Goal: Task Accomplishment & Management: Complete application form

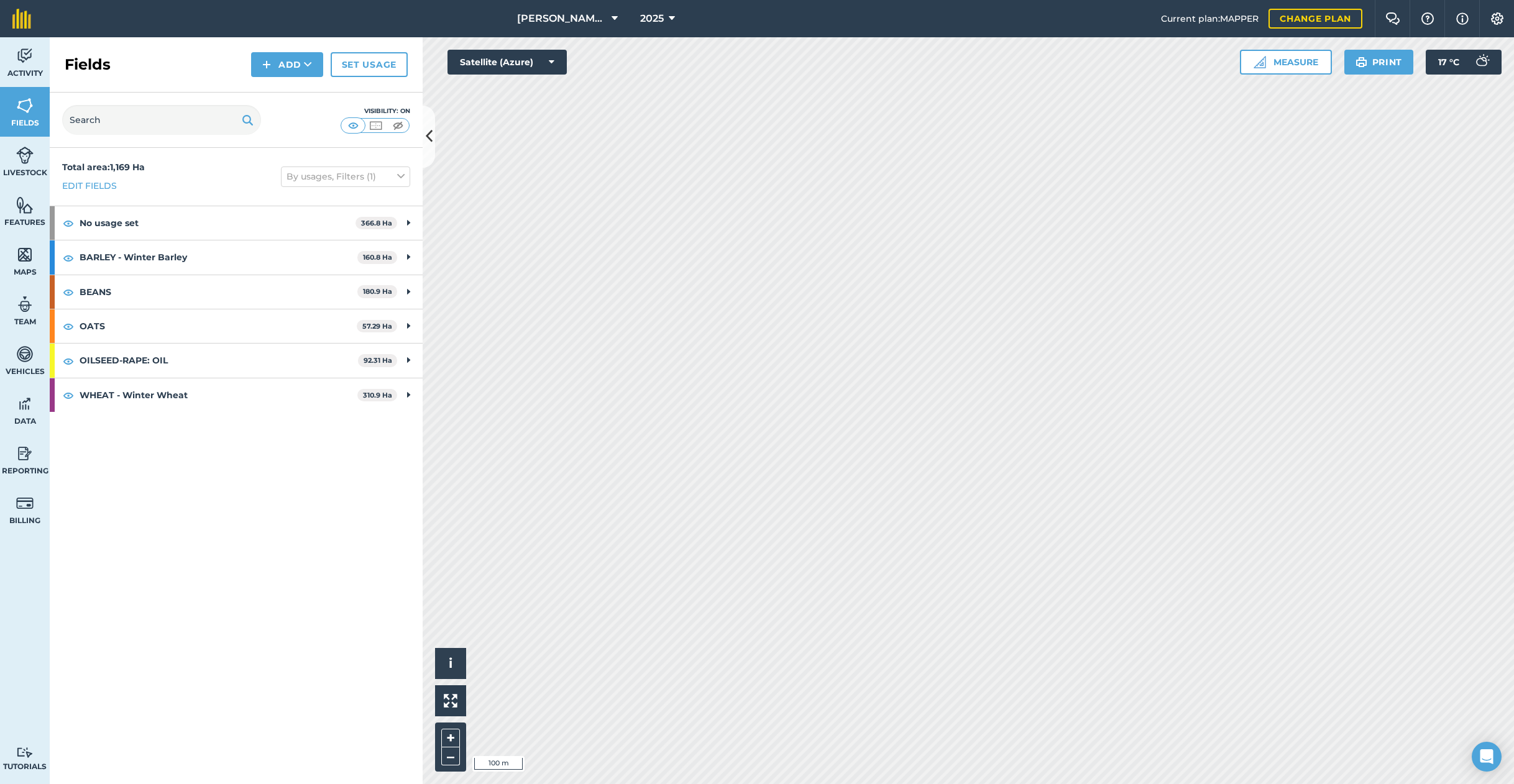
click at [356, 73] on link "Set usage" at bounding box center [369, 64] width 77 height 25
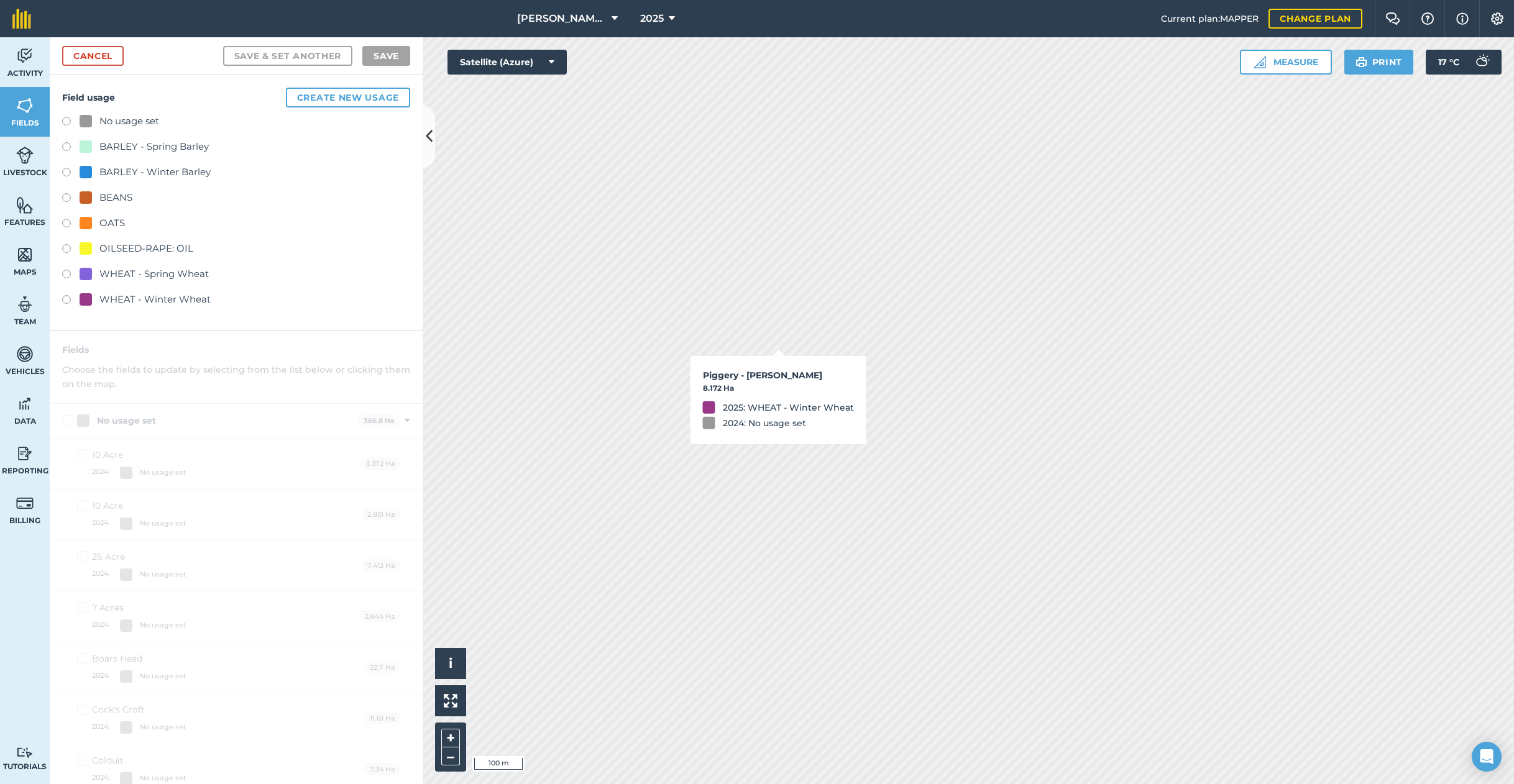
checkbox input "true"
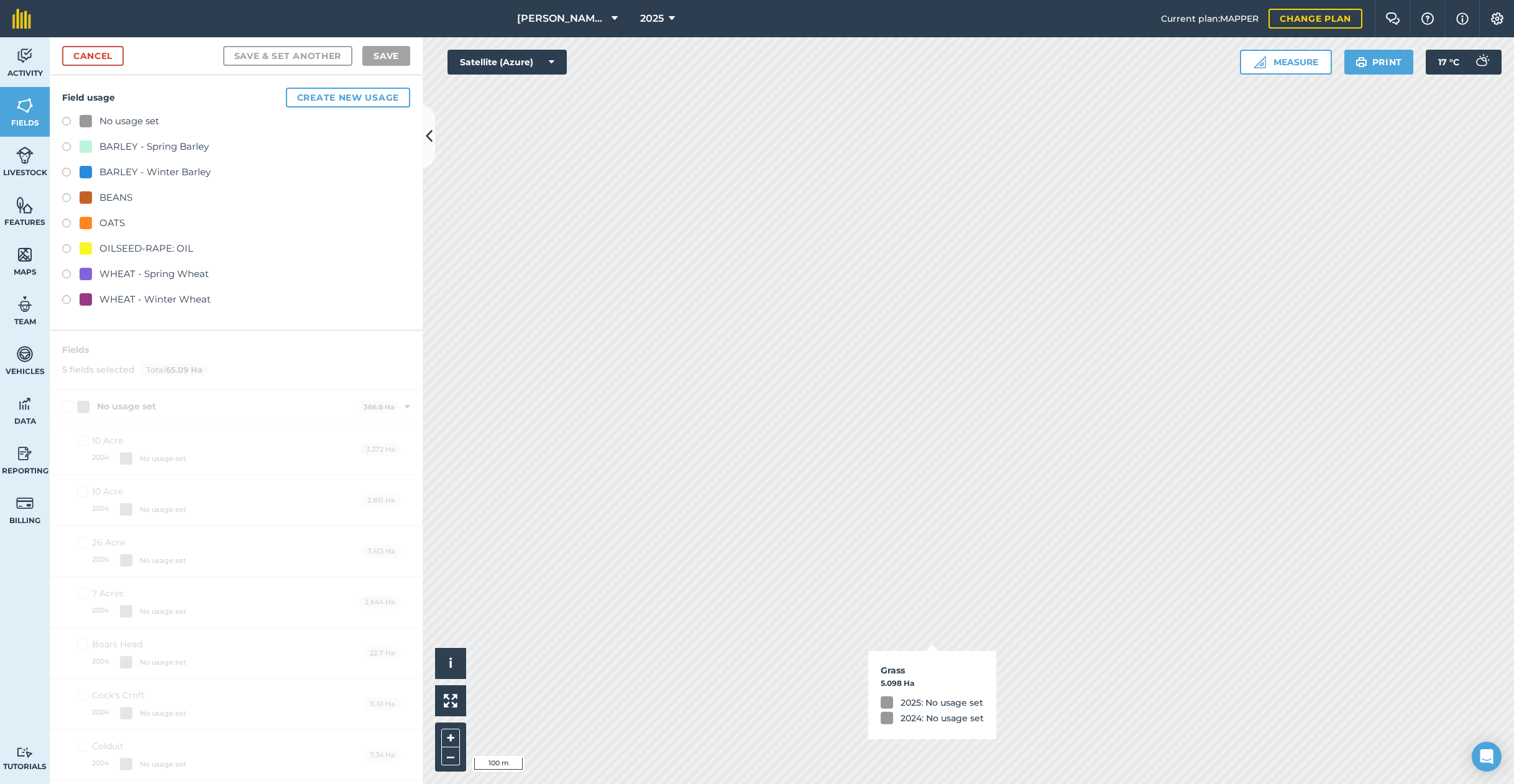
checkbox input "true"
click at [103, 62] on link "Cancel" at bounding box center [93, 56] width 62 height 20
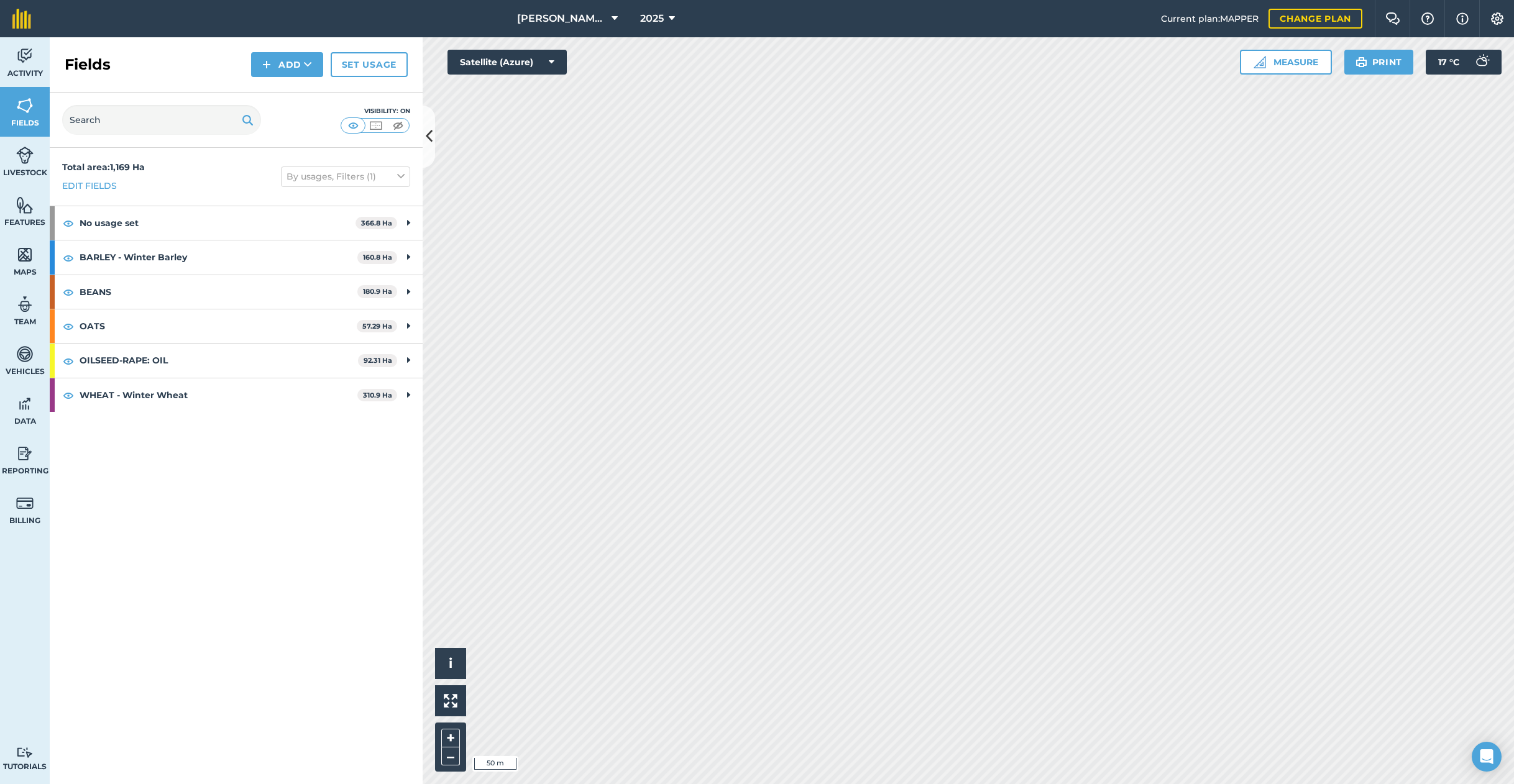
click at [279, 60] on button "Add" at bounding box center [287, 64] width 72 height 25
drag, startPoint x: 287, startPoint y: 88, endPoint x: 431, endPoint y: 117, distance: 146.9
click at [288, 88] on link "Draw" at bounding box center [287, 92] width 68 height 27
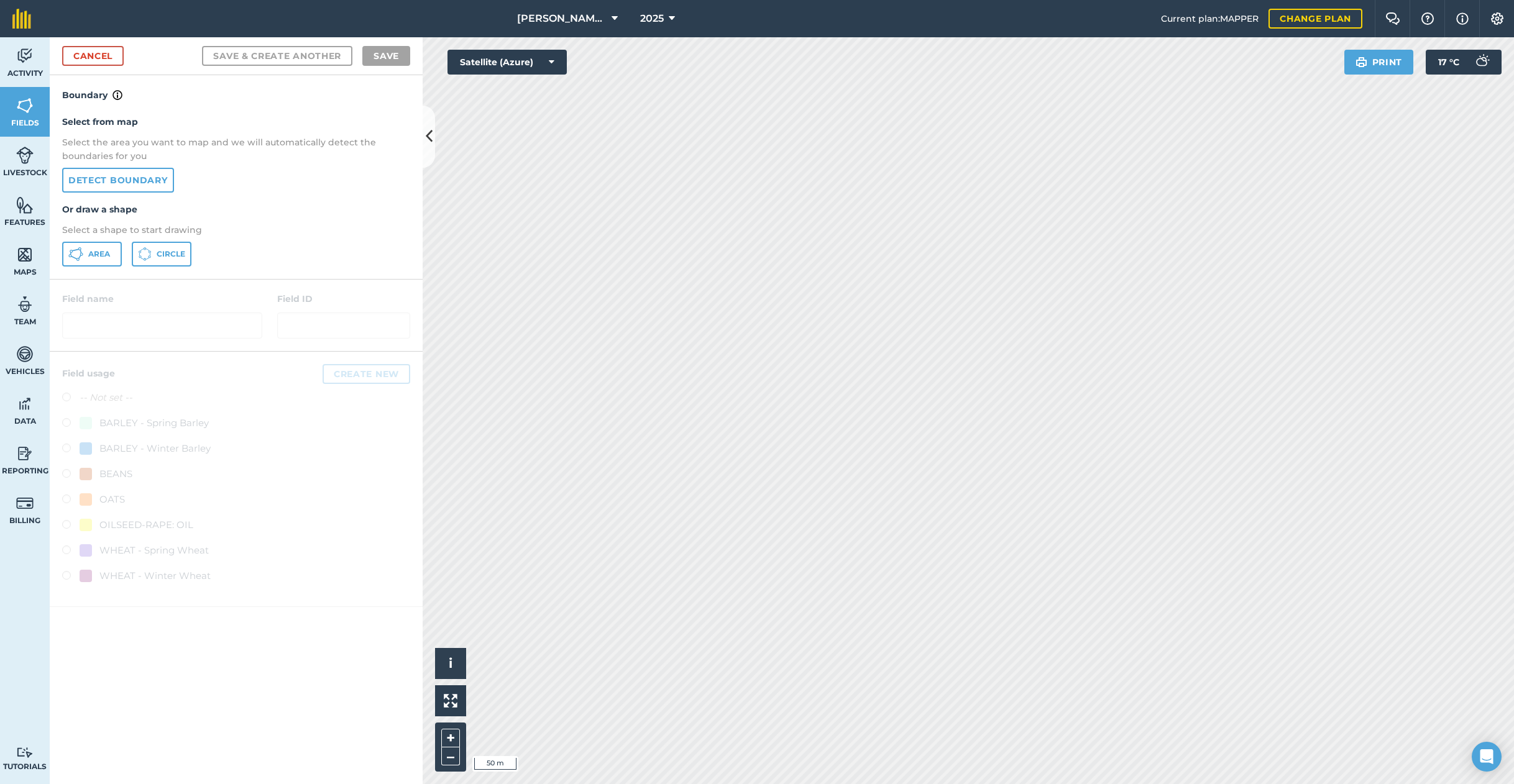
drag, startPoint x: 81, startPoint y: 251, endPoint x: 219, endPoint y: 261, distance: 138.4
click at [81, 251] on icon at bounding box center [80, 252] width 2 height 4
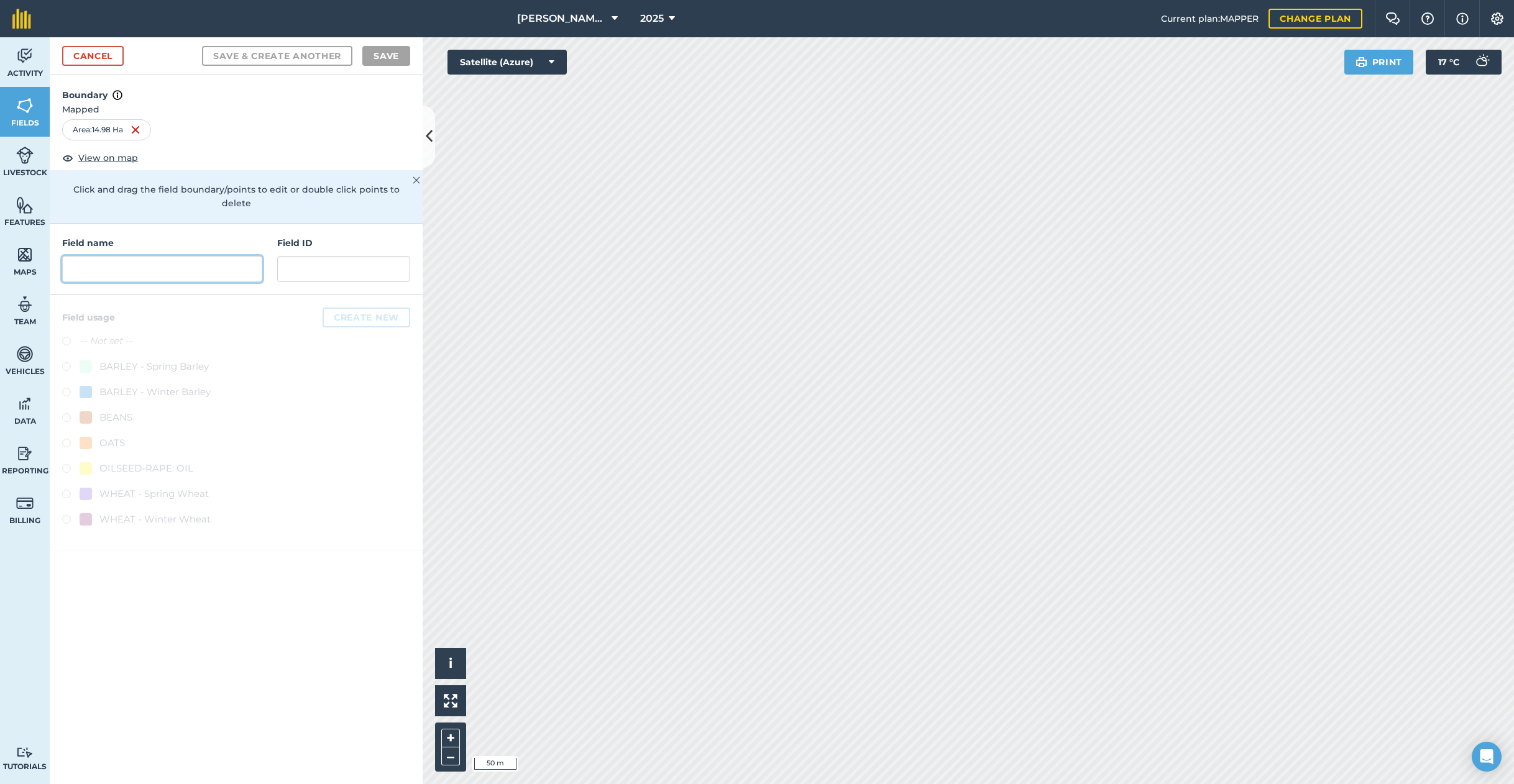
click at [124, 256] on input "text" at bounding box center [163, 269] width 200 height 26
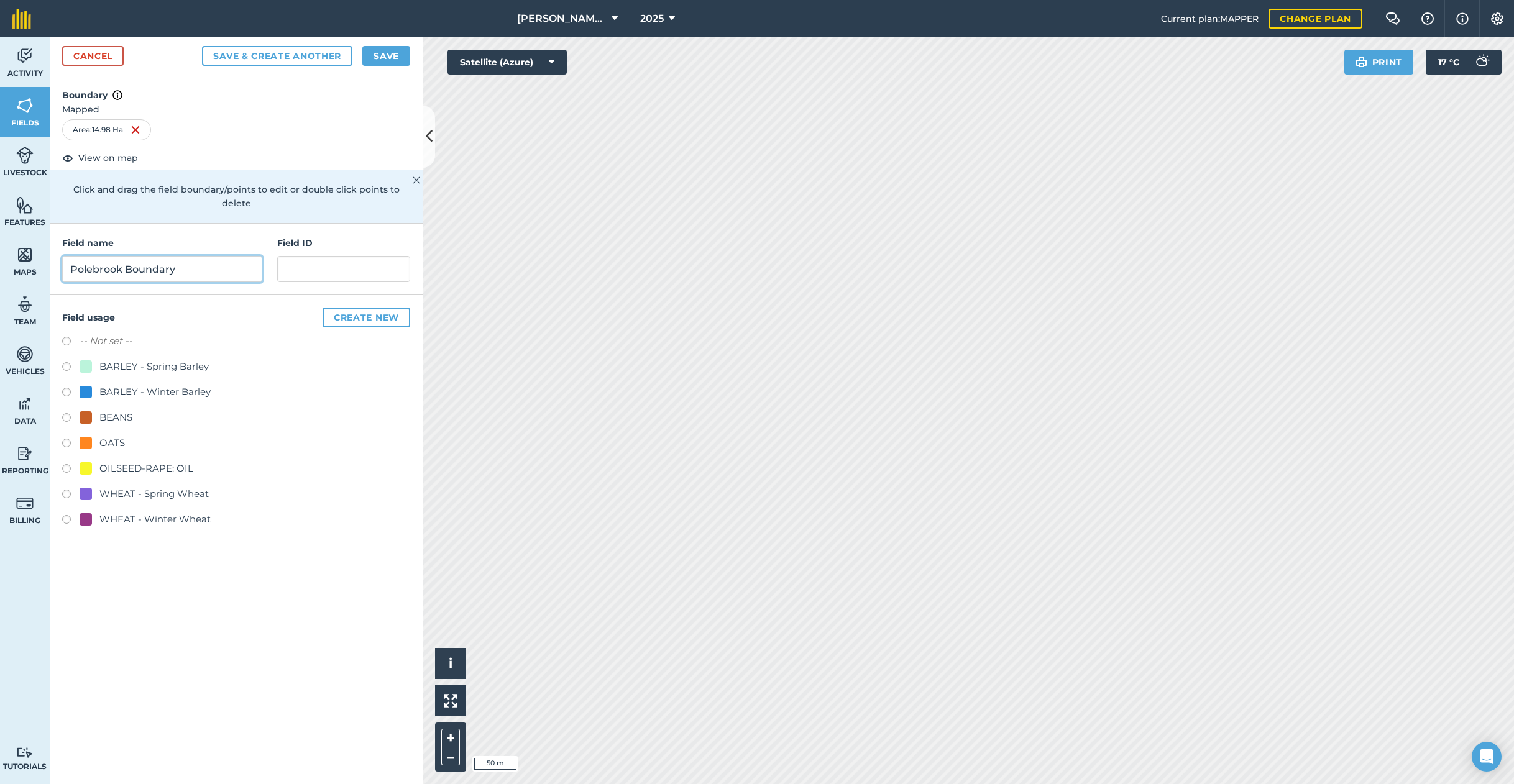
type input "Polebrook Boundary"
drag, startPoint x: 124, startPoint y: 247, endPoint x: 88, endPoint y: 308, distance: 70.8
click at [66, 337] on label at bounding box center [71, 343] width 17 height 13
radio input "true"
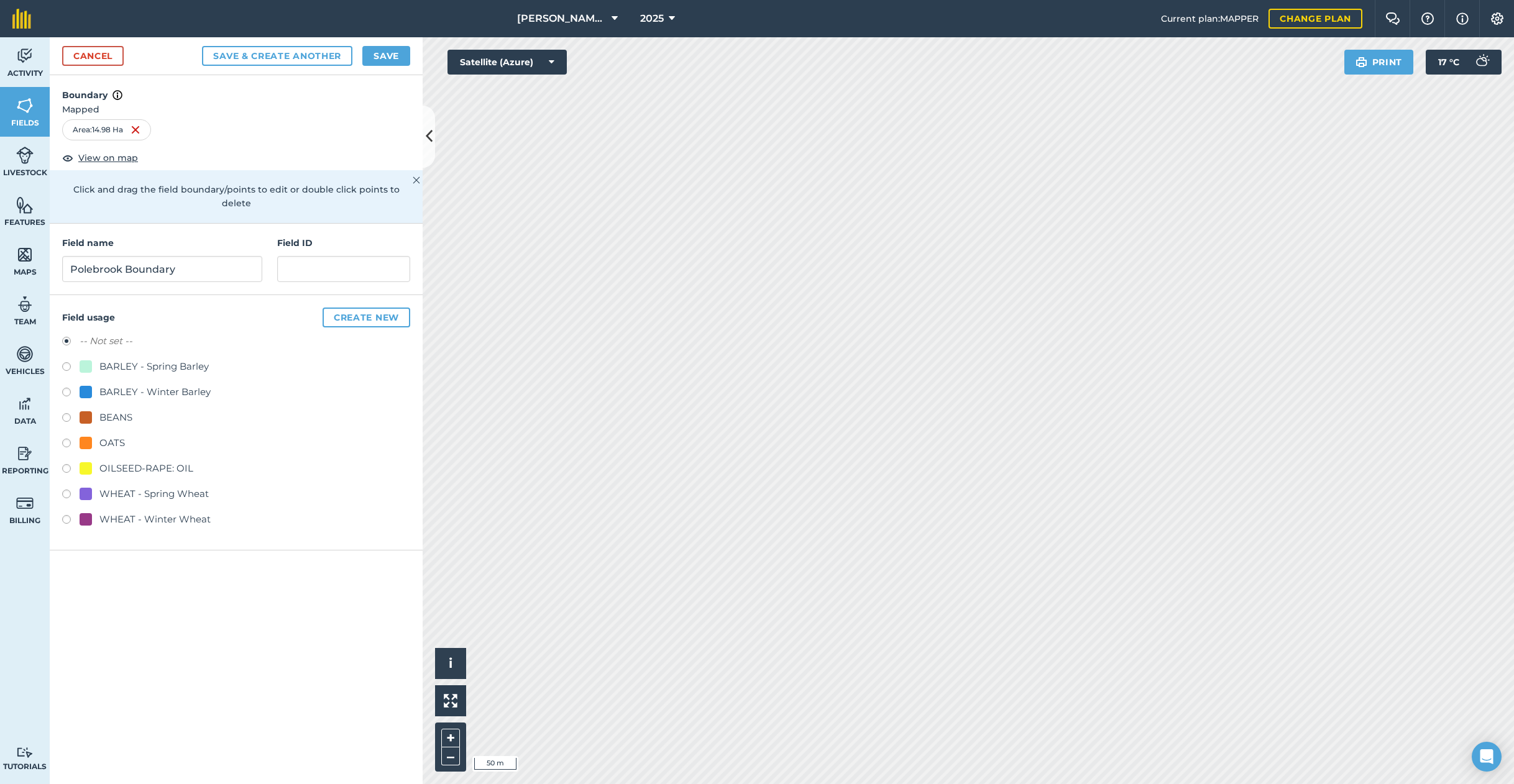
drag, startPoint x: 379, startPoint y: 56, endPoint x: 431, endPoint y: 109, distance: 74.2
click at [379, 56] on button "Save" at bounding box center [386, 56] width 48 height 20
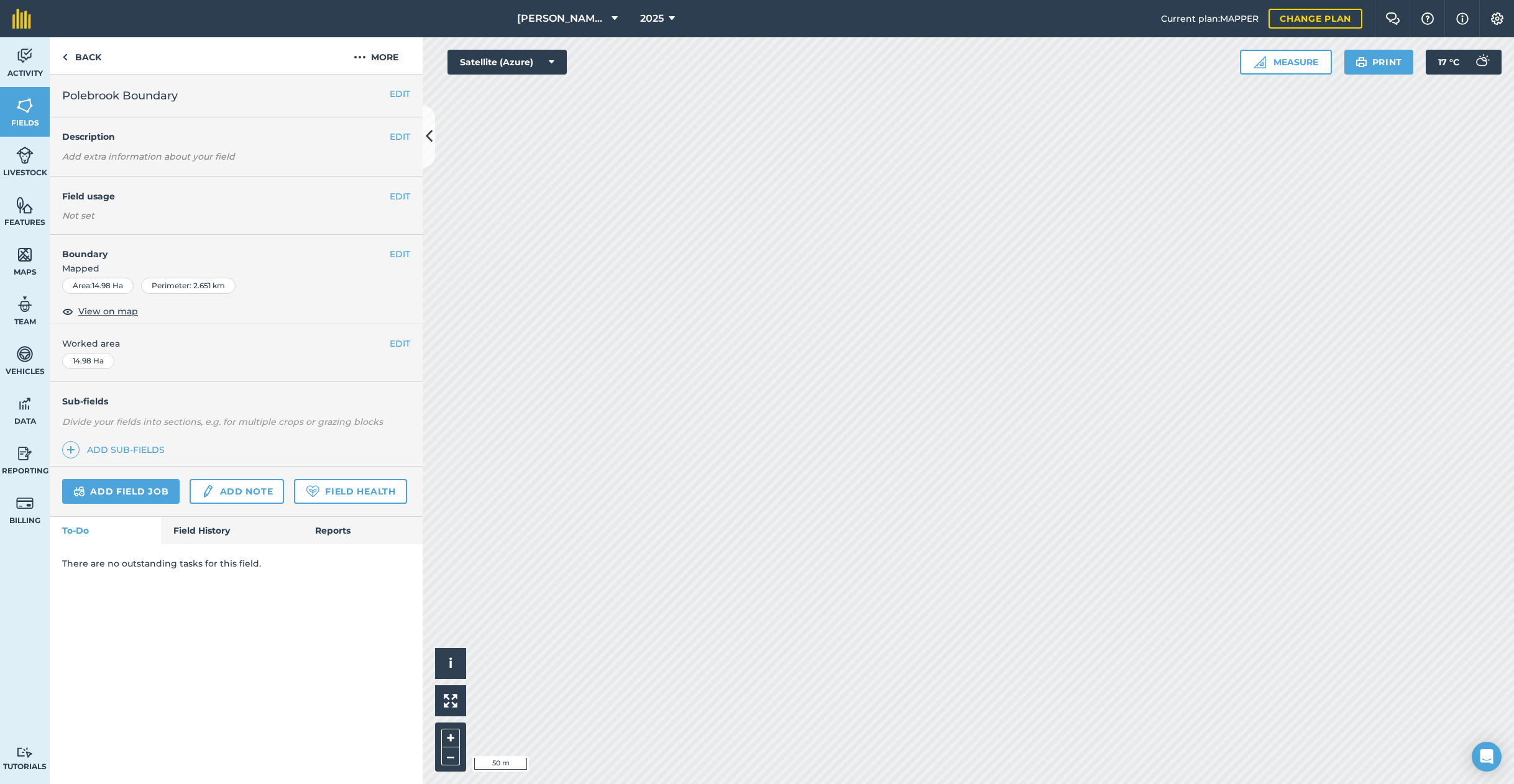
click at [399, 249] on button "EDIT" at bounding box center [399, 254] width 21 height 14
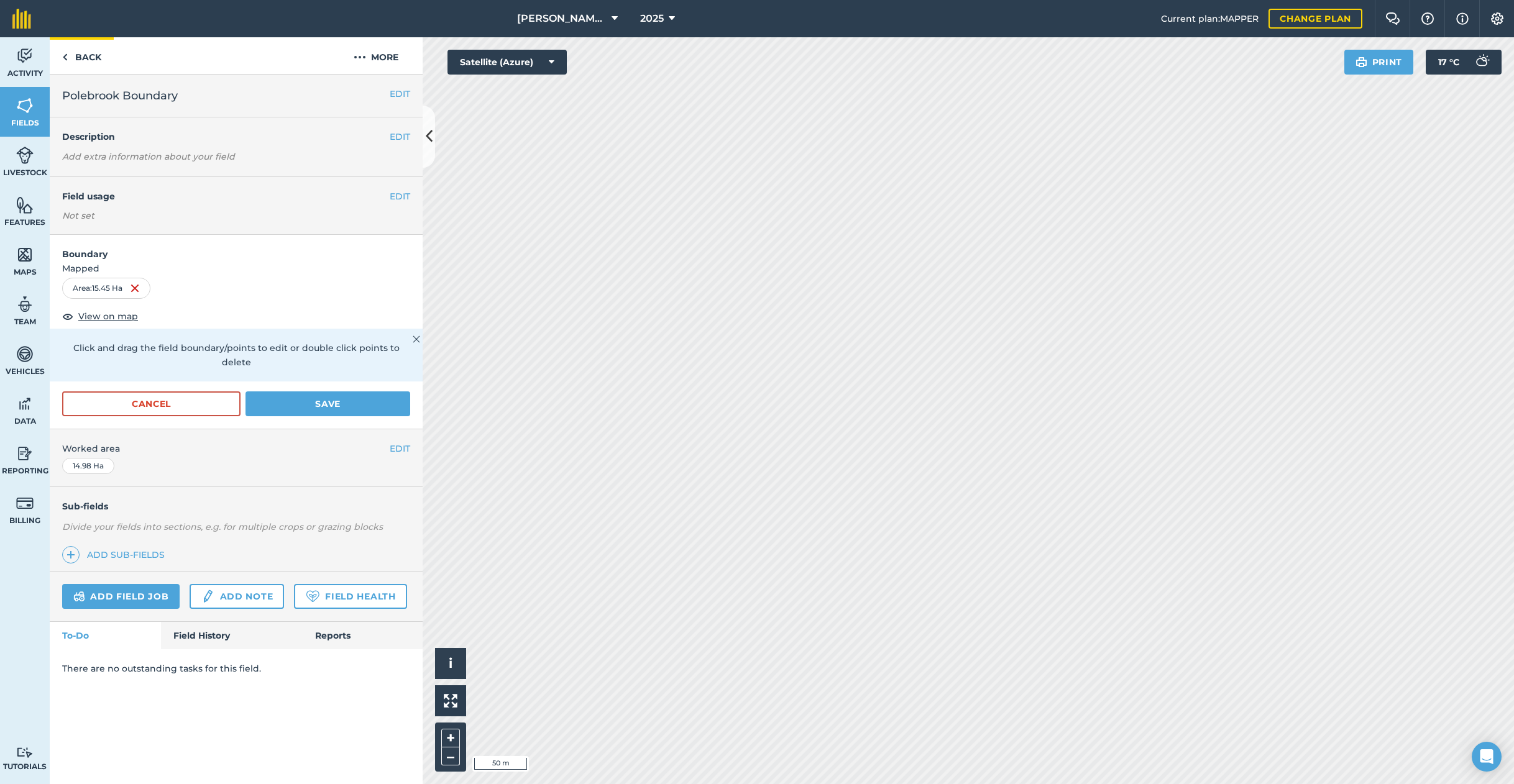
click at [84, 66] on link "Back" at bounding box center [82, 55] width 64 height 36
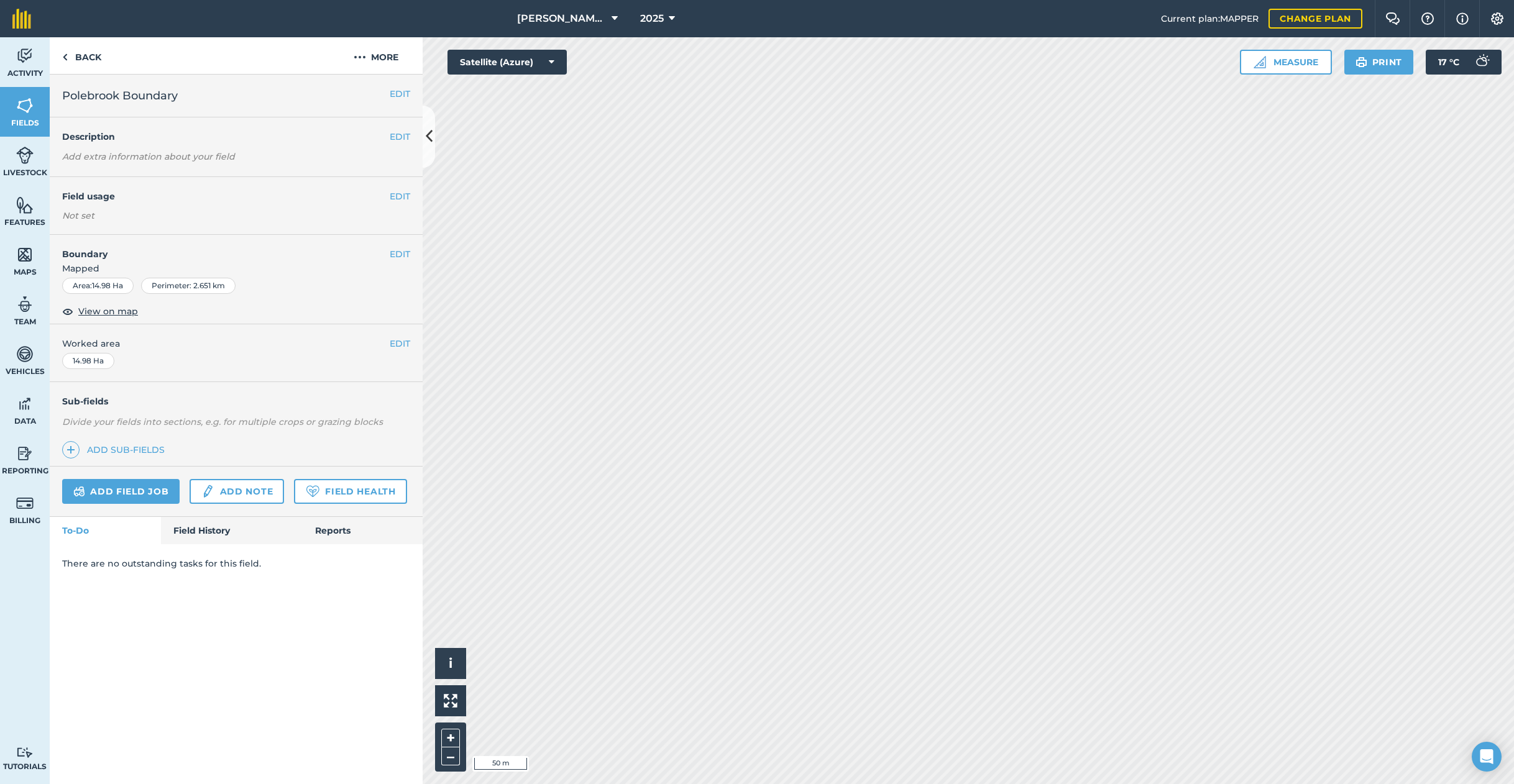
click at [400, 252] on button "EDIT" at bounding box center [399, 254] width 21 height 14
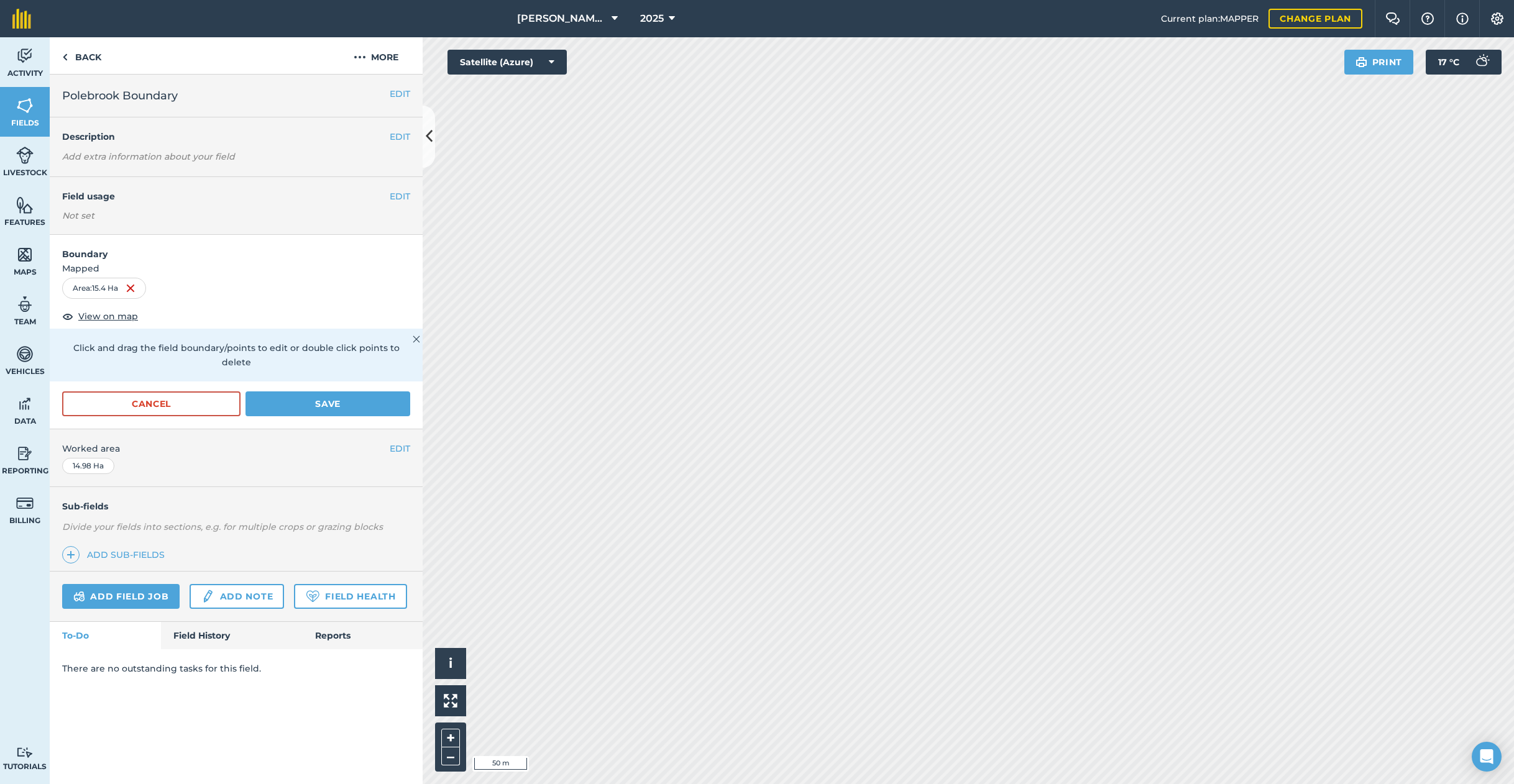
click at [296, 393] on button "Save" at bounding box center [328, 403] width 165 height 25
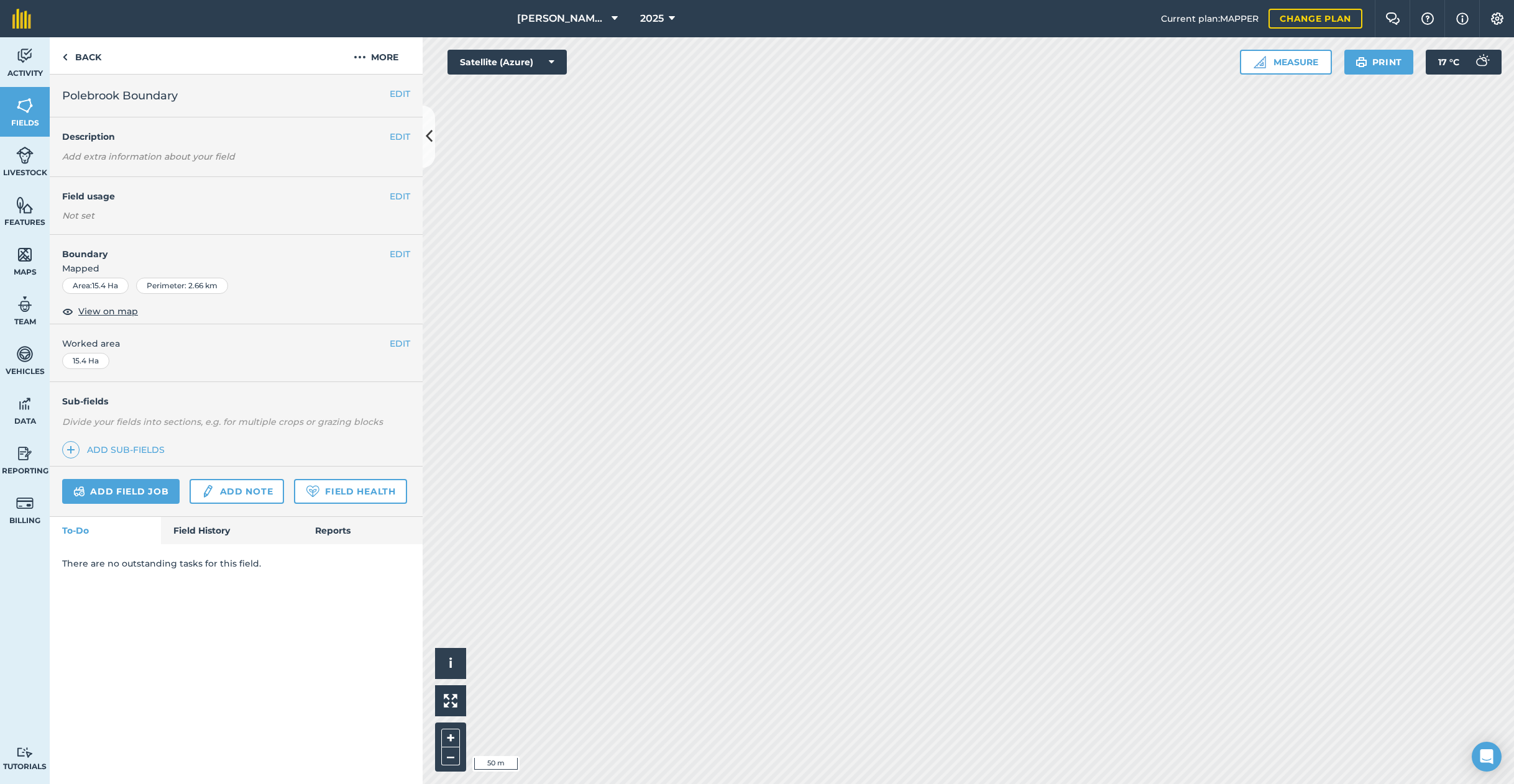
click at [402, 252] on button "EDIT" at bounding box center [399, 254] width 21 height 14
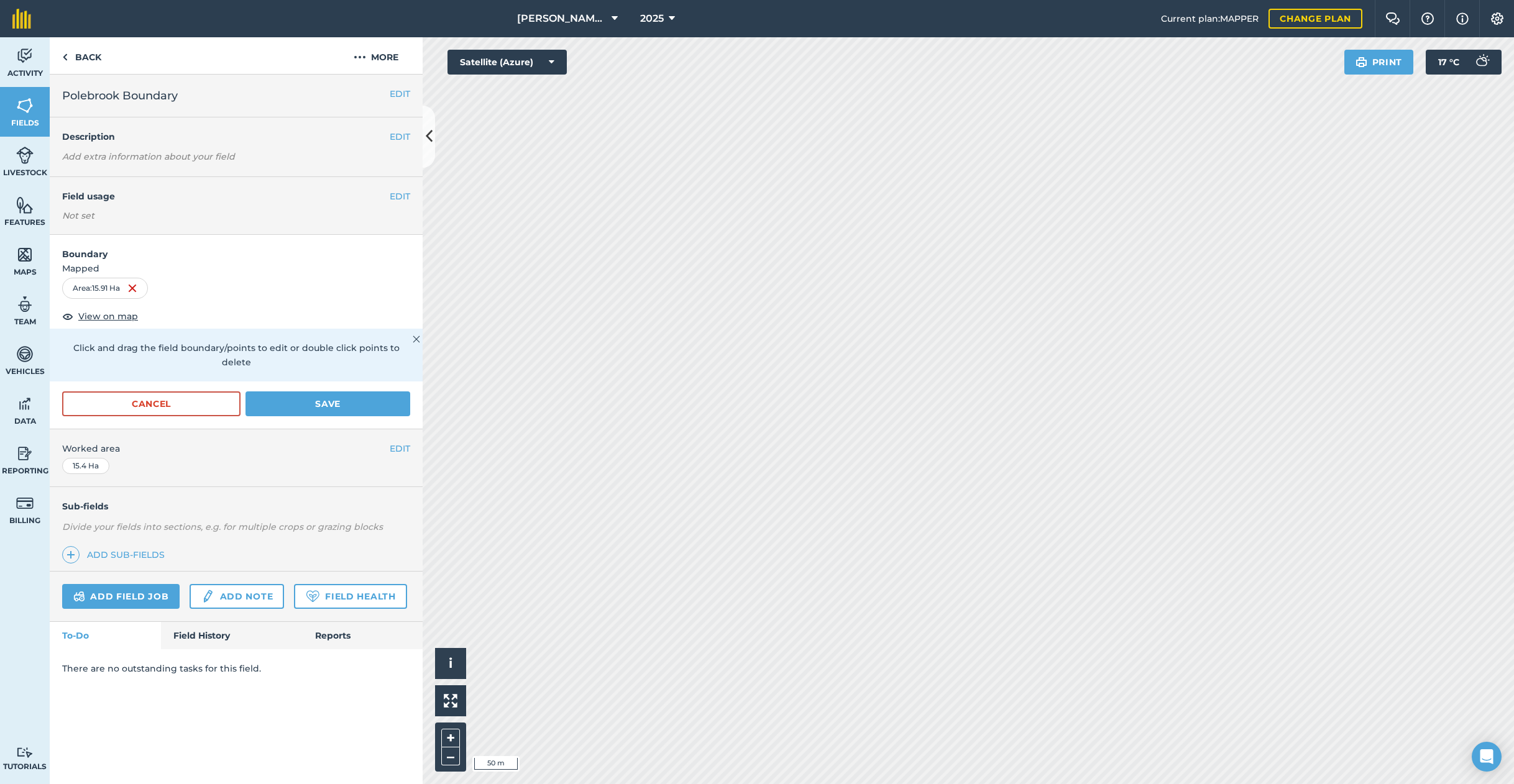
click at [301, 391] on button "Save" at bounding box center [328, 403] width 165 height 25
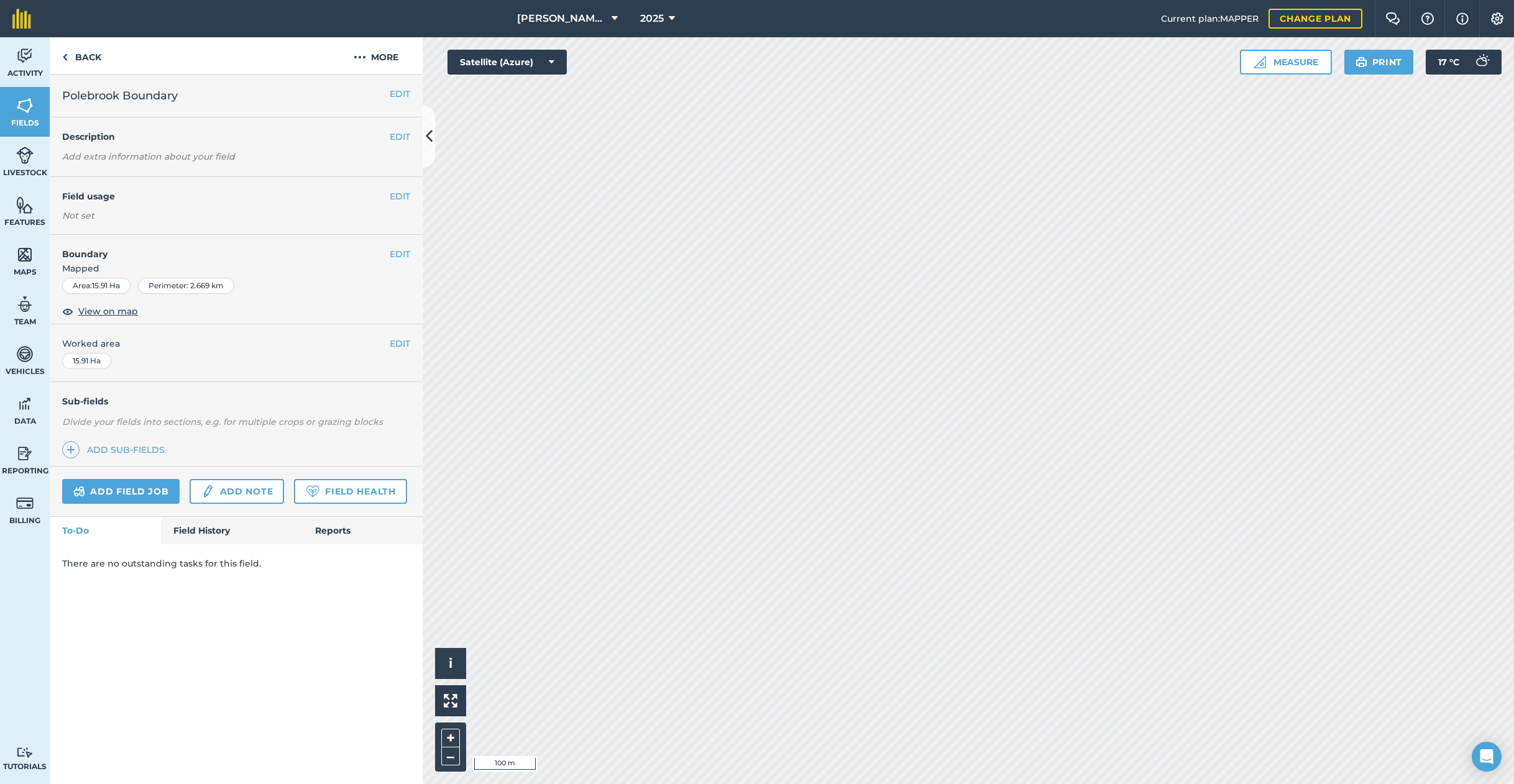
click at [393, 254] on button "EDIT" at bounding box center [399, 254] width 21 height 14
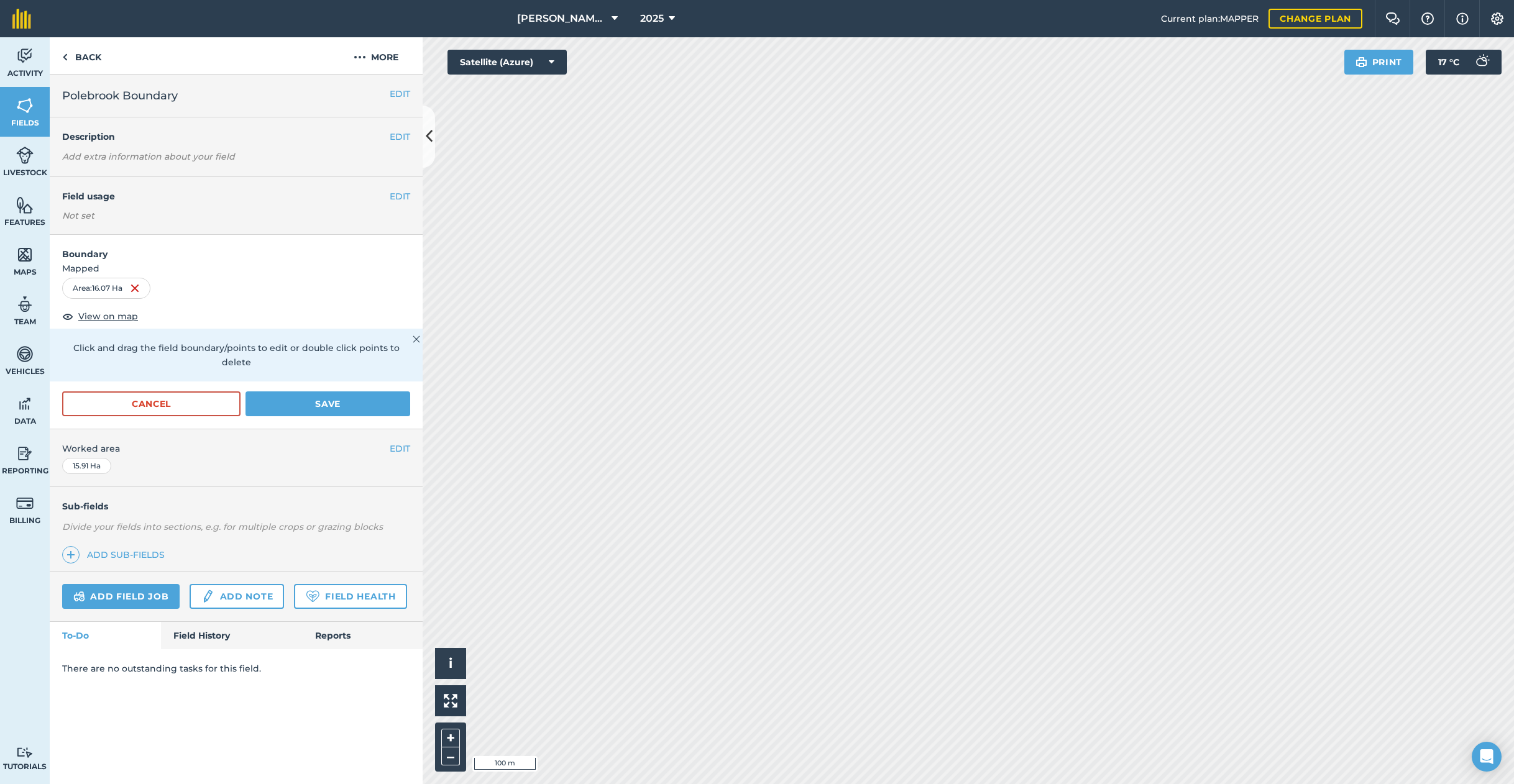
click at [332, 391] on button "Save" at bounding box center [328, 403] width 165 height 25
